Goal: Information Seeking & Learning: Learn about a topic

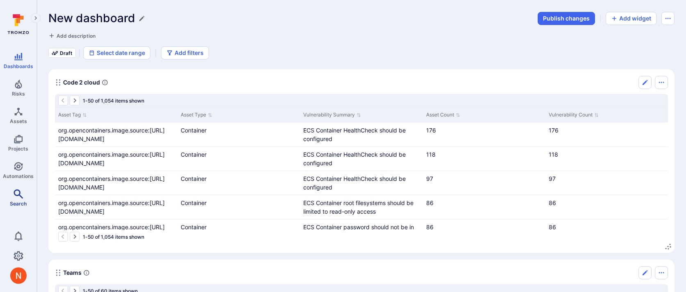
click at [24, 195] on link "Search" at bounding box center [18, 198] width 36 height 24
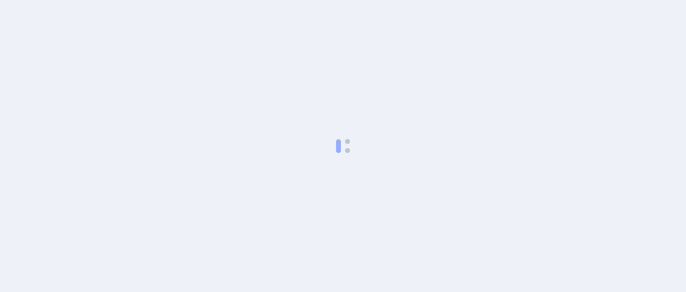
click at [131, 57] on body at bounding box center [343, 146] width 686 height 292
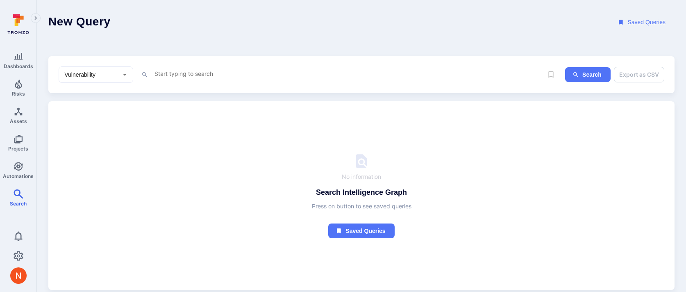
click at [167, 77] on textarea "Intelligence Graph search area" at bounding box center [348, 73] width 389 height 10
click at [105, 77] on input "Vulnerability" at bounding box center [90, 75] width 54 height 8
click at [90, 137] on li "Asset" at bounding box center [96, 134] width 74 height 14
type input "Asset"
click at [165, 74] on textarea "Intelligence Graph search area" at bounding box center [348, 73] width 389 height 10
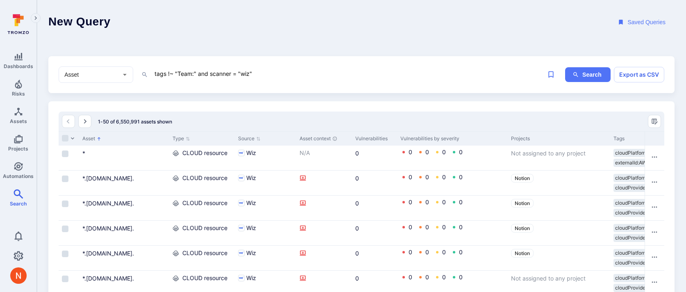
click at [175, 76] on textarea "tags !~ "Team:" and scanner = "wiz"" at bounding box center [348, 73] width 389 height 10
click at [276, 69] on textarea "tags !~ "Team:" and scanner = "wiz"" at bounding box center [348, 73] width 389 height 10
click at [170, 72] on textarea "tags !~ "Team:" and scanner = "wiz"" at bounding box center [348, 73] width 389 height 10
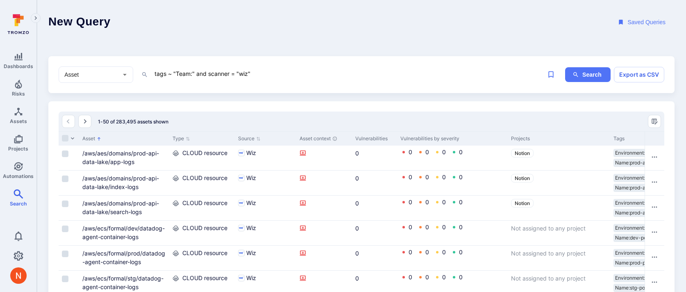
click at [155, 72] on textarea "tags ~ "Team:" and scanner = "wiz"" at bounding box center [348, 73] width 389 height 10
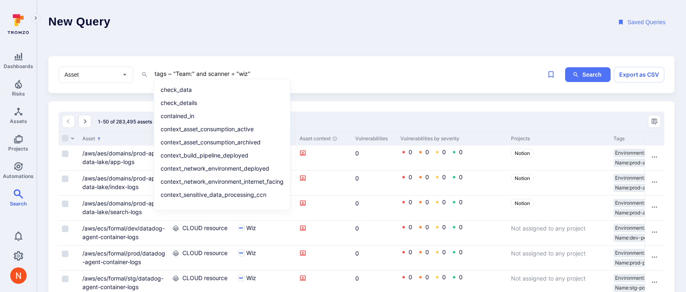
type textarea "tags ~ "Team:" and scanner = "wiz""
click at [387, 41] on header "New Query Saved Queries" at bounding box center [361, 22] width 649 height 45
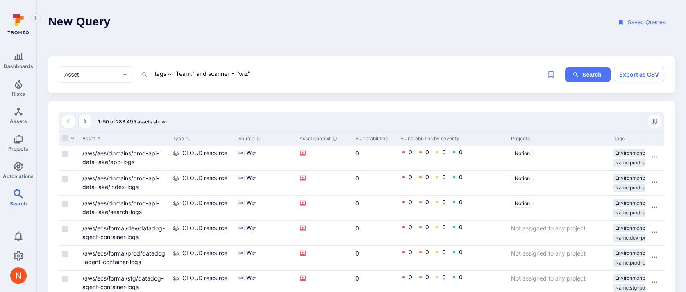
click at [172, 71] on textarea "tags ~ "Team:" and scanner = "wiz"" at bounding box center [348, 73] width 389 height 10
click at [118, 73] on div "Asset ​" at bounding box center [96, 74] width 75 height 16
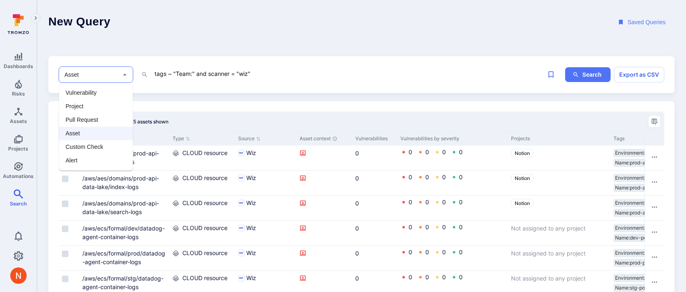
click at [105, 93] on li "Vulnerability" at bounding box center [96, 93] width 74 height 14
type input "Vulnerability"
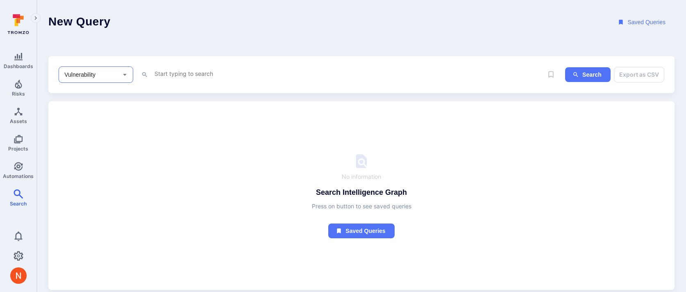
click at [178, 79] on div "x" at bounding box center [348, 74] width 389 height 12
click at [178, 66] on div "Vulnerability ​ x Search Export as CSV" at bounding box center [361, 74] width 626 height 37
click at [178, 72] on textarea "Intelligence Graph search area" at bounding box center [348, 73] width 389 height 10
paste textarea "/src/server-searchReindexing"
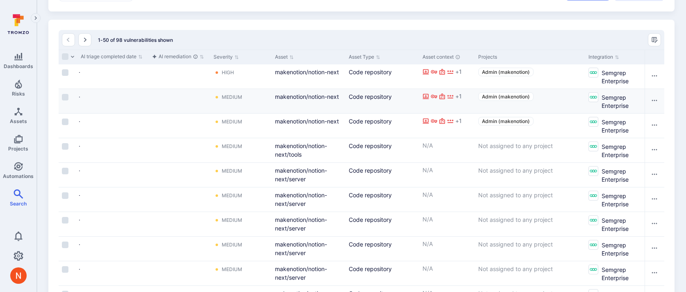
scroll to position [0, 512]
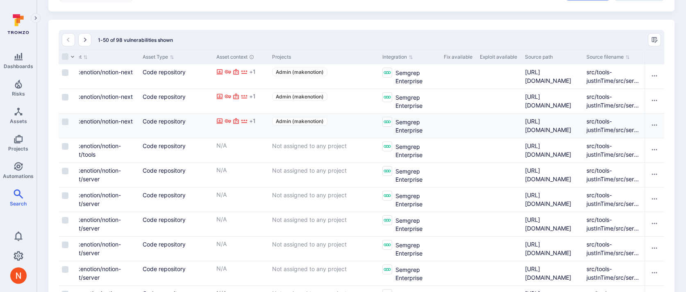
drag, startPoint x: 644, startPoint y: 56, endPoint x: 555, endPoint y: 118, distance: 108.7
click at [686, 57] on html "Dashboards Risks Assets Projects Automations Search 0 Search New search Wiz vul…" at bounding box center [343, 64] width 686 height 292
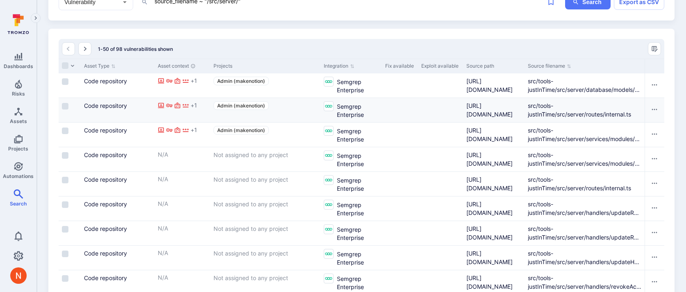
scroll to position [0, 0]
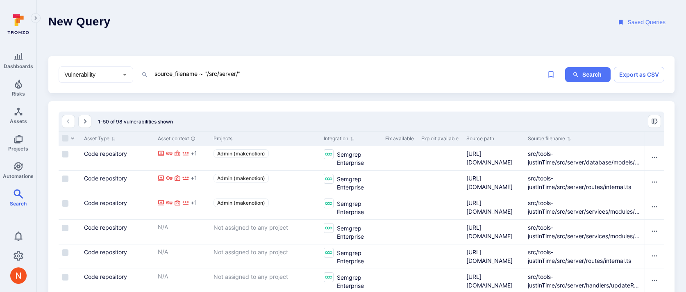
click at [238, 74] on textarea "source_filename ~ "/src/server/"" at bounding box center [348, 73] width 389 height 10
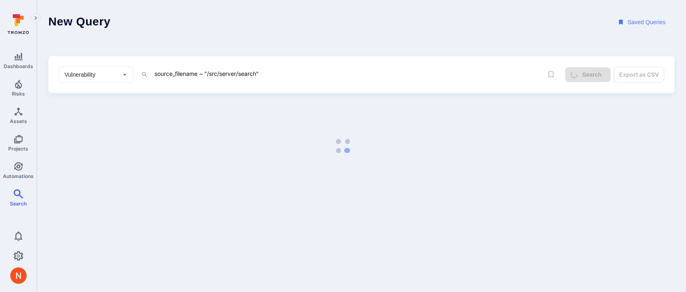
type textarea "source_filename ~ "/src/server/search""
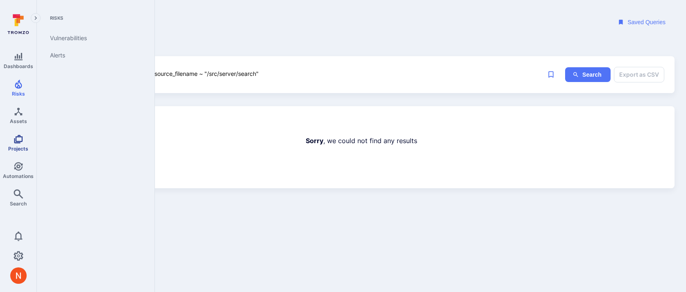
click at [14, 146] on span "Projects" at bounding box center [18, 149] width 20 height 6
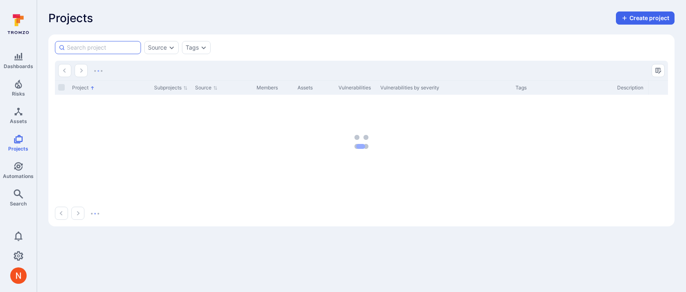
click at [98, 51] on input at bounding box center [102, 47] width 71 height 8
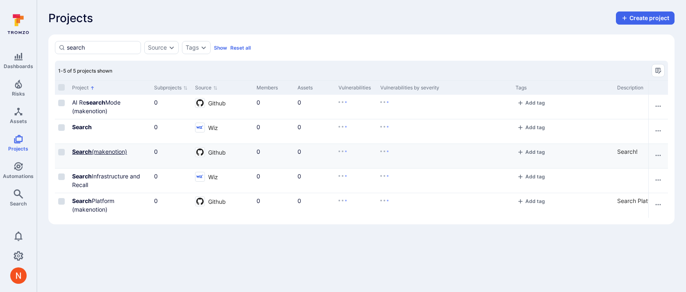
type input "search"
click at [83, 150] on b "Search" at bounding box center [82, 151] width 20 height 7
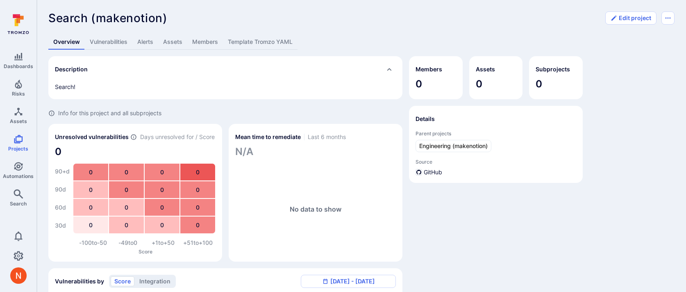
click at [255, 42] on link "Template Tromzo YAML" at bounding box center [260, 41] width 75 height 15
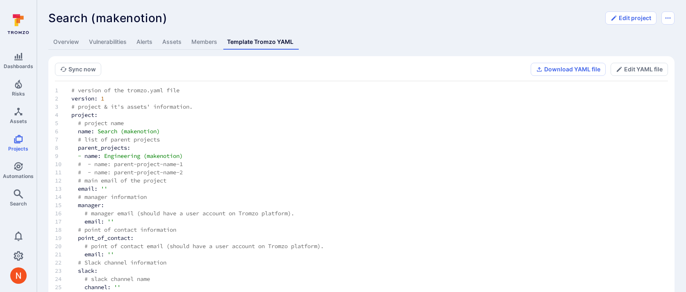
click at [114, 39] on link "Vulnerabilities" at bounding box center [108, 41] width 48 height 15
